Goal: Information Seeking & Learning: Learn about a topic

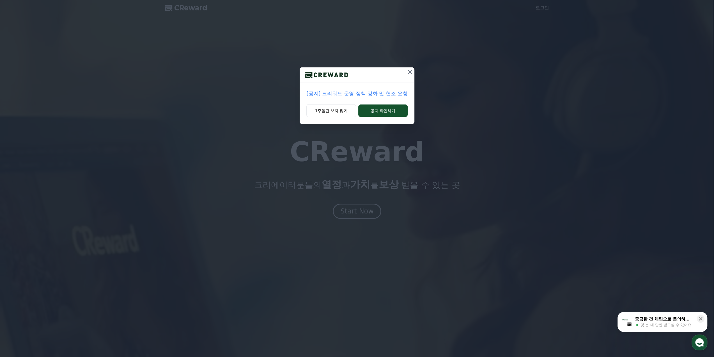
click at [375, 96] on p "[공지] 크리워드 운영 정책 강화 및 협조 요청" at bounding box center [356, 93] width 101 height 8
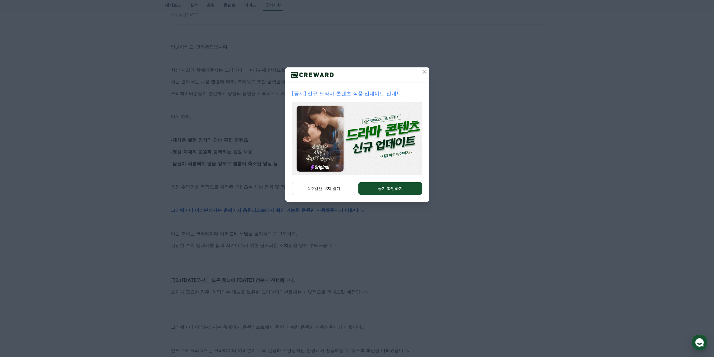
click at [425, 72] on icon at bounding box center [424, 72] width 4 height 4
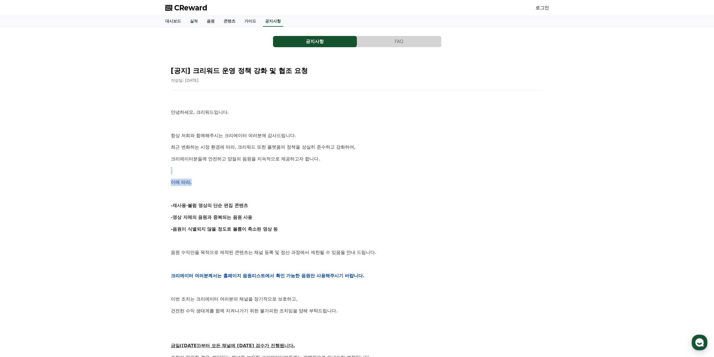
drag, startPoint x: 257, startPoint y: 169, endPoint x: 289, endPoint y: 197, distance: 43.3
click at [280, 190] on div "안녕하세요, 크리워드입니다. 항상 저희와 함께해주시는 크리에이터 여러분께 감사드립니다. 최근 변화하는 시장 환경에 따라, 크리워드 또한 플랫폼…" at bounding box center [357, 275] width 373 height 357
click at [294, 199] on div "안녕하세요, 크리워드입니다. 항상 저희와 함께해주시는 크리에이터 여러분께 감사드립니다. 최근 변화하는 시장 환경에 따라, 크리워드 또한 플랫폼…" at bounding box center [357, 275] width 373 height 357
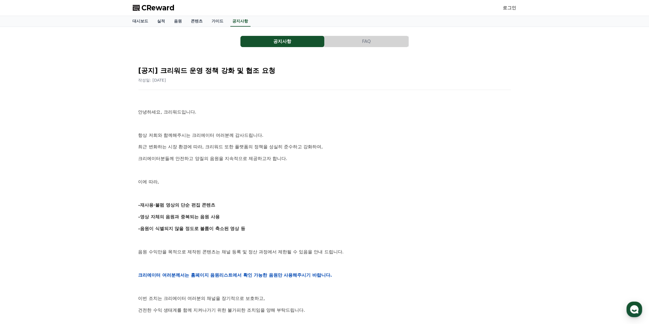
drag, startPoint x: 164, startPoint y: 194, endPoint x: 229, endPoint y: 225, distance: 71.8
click at [194, 210] on div "안녕하세요, 크리워드입니다. 항상 저희와 함께해주시는 크리에이터 여러분께 감사드립니다. 최근 변화하는 시장 환경에 따라, 크리워드 또한 플랫폼…" at bounding box center [324, 275] width 373 height 357
drag, startPoint x: 229, startPoint y: 225, endPoint x: 235, endPoint y: 228, distance: 6.4
click at [229, 226] on strong "-음원이 식별되지 않을 정도로 볼륨이 축소된 영상 등" at bounding box center [191, 228] width 107 height 5
click at [235, 228] on strong "-음원이 식별되지 않을 정도로 볼륨이 축소된 영상 등" at bounding box center [191, 228] width 107 height 5
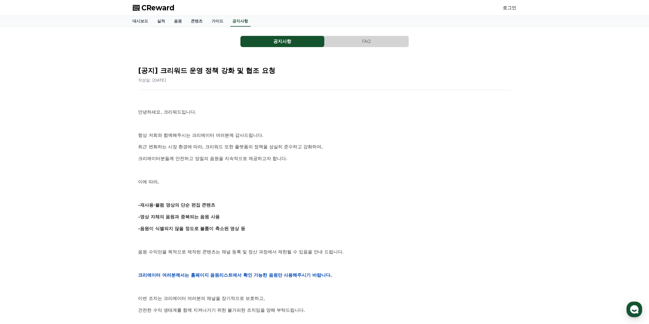
drag, startPoint x: 253, startPoint y: 216, endPoint x: 254, endPoint y: 208, distance: 7.8
click at [254, 208] on div "안녕하세요, 크리워드입니다. 항상 저희와 함께해주시는 크리에이터 여러분께 감사드립니다. 최근 변화하는 시장 환경에 따라, 크리워드 또한 플랫폼…" at bounding box center [324, 275] width 373 height 357
click at [264, 192] on p at bounding box center [324, 193] width 373 height 7
drag, startPoint x: 221, startPoint y: 223, endPoint x: 237, endPoint y: 228, distance: 16.4
click at [227, 225] on div "안녕하세요, 크리워드입니다. 항상 저희와 함께해주시는 크리에이터 여러분께 감사드립니다. 최근 변화하는 시장 환경에 따라, 크리워드 또한 플랫폼…" at bounding box center [324, 275] width 373 height 357
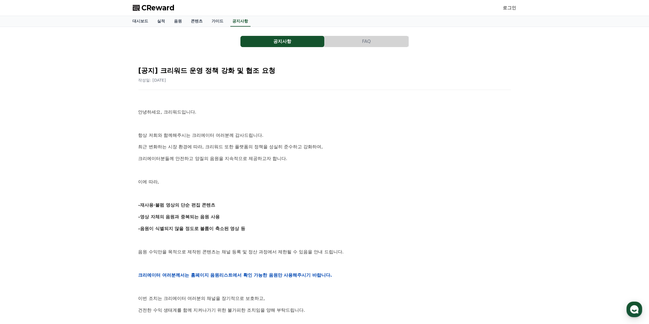
click at [237, 228] on strong "-음원이 식별되지 않을 정도로 볼륨이 축소된 영상 등" at bounding box center [191, 228] width 107 height 5
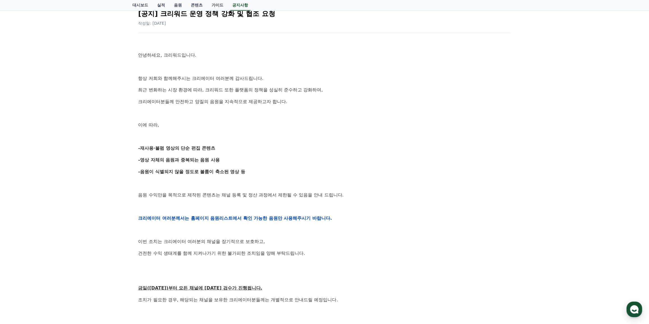
scroll to position [59, 0]
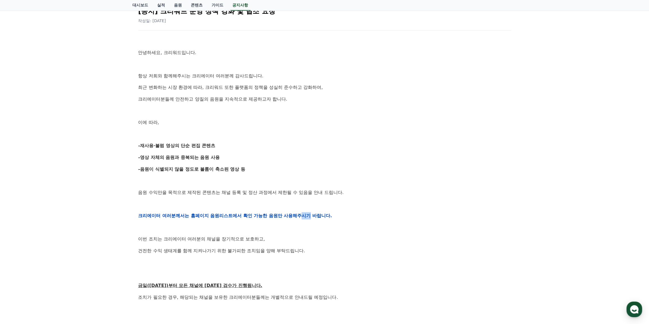
click at [323, 215] on strong "크리에이터 여러분께서는 홈페이지 음원리스트에서 확인 가능한 음원만 사용해주시기 바랍니다." at bounding box center [235, 215] width 194 height 5
click at [334, 217] on p "크리에이터 여러분께서는 홈페이지 음원리스트에서 확인 가능한 음원만 사용해주시기 바랍니다." at bounding box center [324, 215] width 373 height 7
click at [333, 218] on p "크리에이터 여러분께서는 홈페이지 음원리스트에서 확인 가능한 음원만 사용해주시기 바랍니다." at bounding box center [324, 215] width 373 height 7
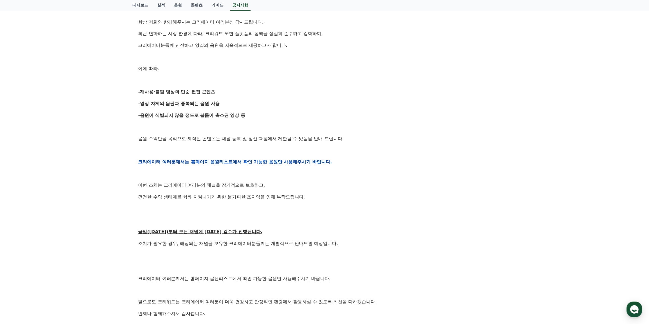
scroll to position [119, 0]
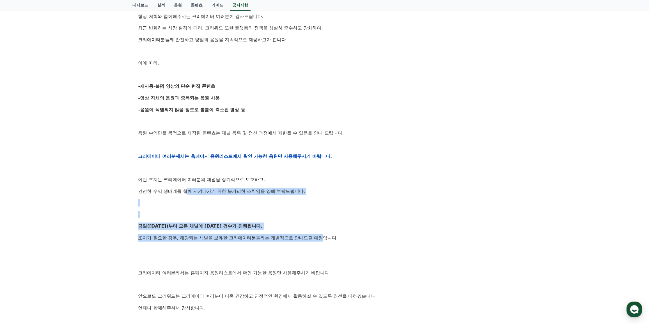
drag, startPoint x: 185, startPoint y: 186, endPoint x: 339, endPoint y: 243, distance: 163.6
click at [327, 239] on div "안녕하세요, 크리워드입니다. 항상 저희와 함께해주시는 크리에이터 여러분께 감사드립니다. 최근 변화하는 시장 환경에 따라, 크리워드 또한 플랫폼…" at bounding box center [324, 156] width 373 height 357
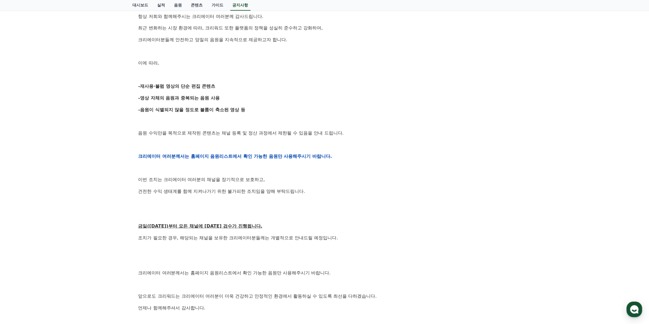
click at [340, 244] on div "안녕하세요, 크리워드입니다. 항상 저희와 함께해주시는 크리에이터 여러분께 감사드립니다. 최근 변화하는 시장 환경에 따라, 크리워드 또한 플랫폼…" at bounding box center [324, 156] width 373 height 357
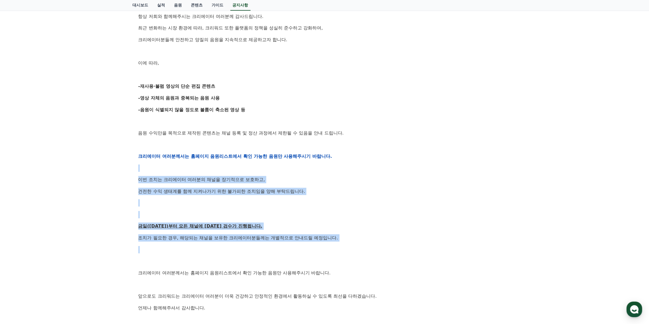
drag, startPoint x: 368, startPoint y: 245, endPoint x: 204, endPoint y: 165, distance: 182.2
click at [204, 165] on div "안녕하세요, 크리워드입니다. 항상 저희와 함께해주시는 크리에이터 여러분께 감사드립니다. 최근 변화하는 시장 환경에 따라, 크리워드 또한 플랫폼…" at bounding box center [324, 156] width 373 height 357
click at [204, 165] on p at bounding box center [324, 168] width 373 height 7
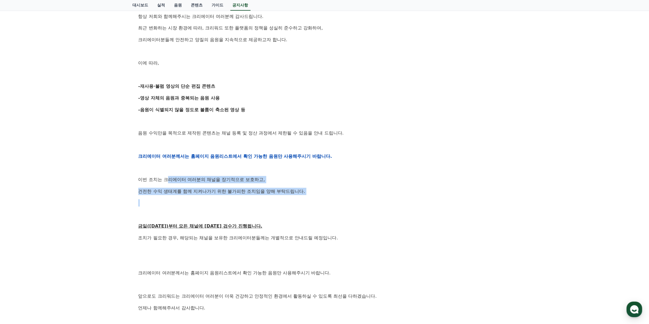
drag, startPoint x: 170, startPoint y: 171, endPoint x: 337, endPoint y: 199, distance: 169.5
click at [337, 199] on div "안녕하세요, 크리워드입니다. 항상 저희와 함께해주시는 크리에이터 여러분께 감사드립니다. 최근 변화하는 시장 환경에 따라, 크리워드 또한 플랫폼…" at bounding box center [324, 156] width 373 height 357
click at [338, 199] on div "안녕하세요, 크리워드입니다. 항상 저희와 함께해주시는 크리에이터 여러분께 감사드립니다. 최근 변화하는 시장 환경에 따라, 크리워드 또한 플랫폼…" at bounding box center [324, 156] width 373 height 357
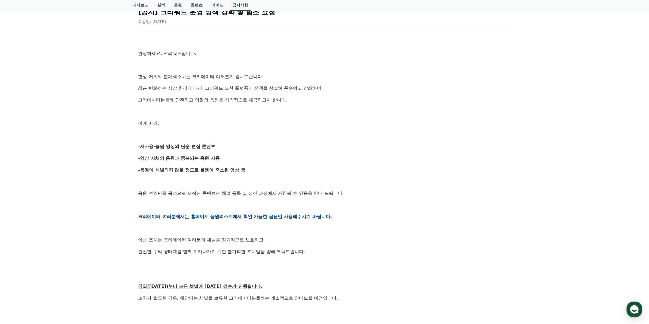
scroll to position [0, 0]
